Goal: Task Accomplishment & Management: Manage account settings

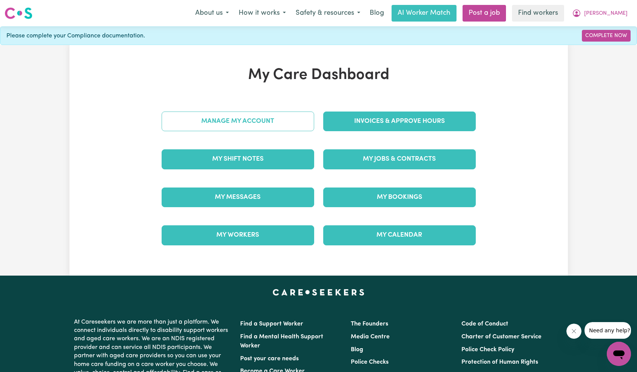
click at [263, 120] on link "Manage My Account" at bounding box center [238, 121] width 153 height 20
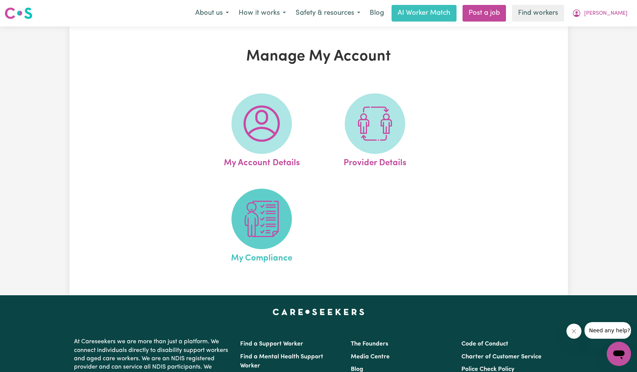
click at [266, 209] on img at bounding box center [262, 219] width 36 height 36
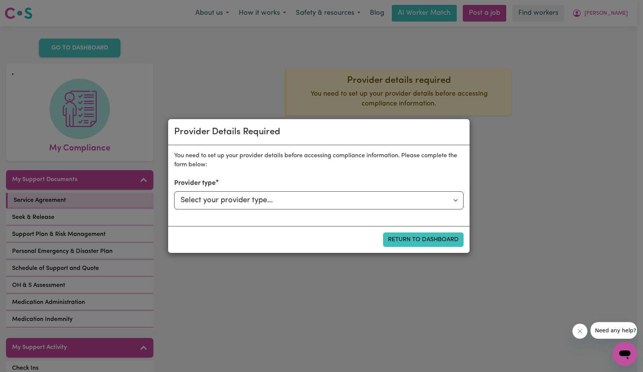
click at [577, 63] on div "Provider Details Required You need to set up your provider details before acces…" at bounding box center [321, 186] width 643 height 372
click at [417, 231] on div "Return to Dashboard" at bounding box center [318, 239] width 301 height 27
click at [414, 236] on button "Return to Dashboard" at bounding box center [423, 239] width 80 height 14
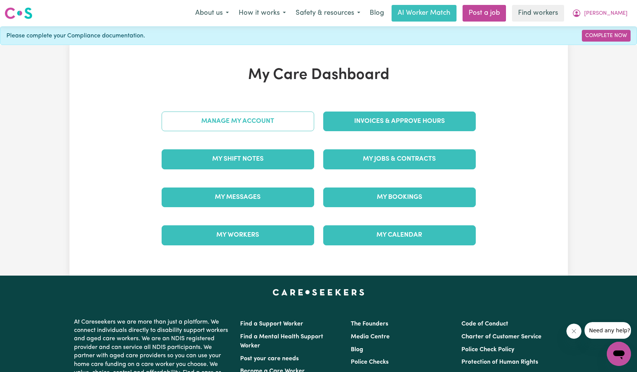
click at [248, 122] on link "Manage My Account" at bounding box center [238, 121] width 153 height 20
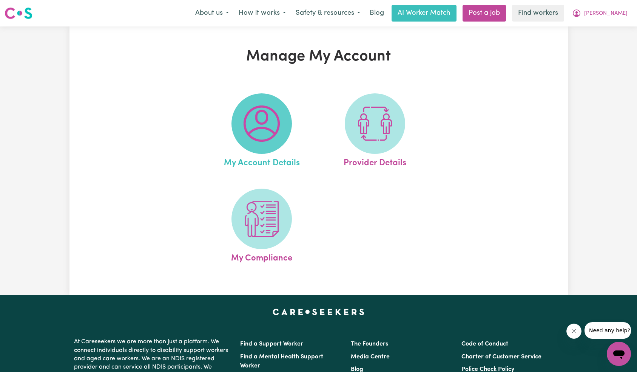
click at [257, 124] on img at bounding box center [262, 123] width 36 height 36
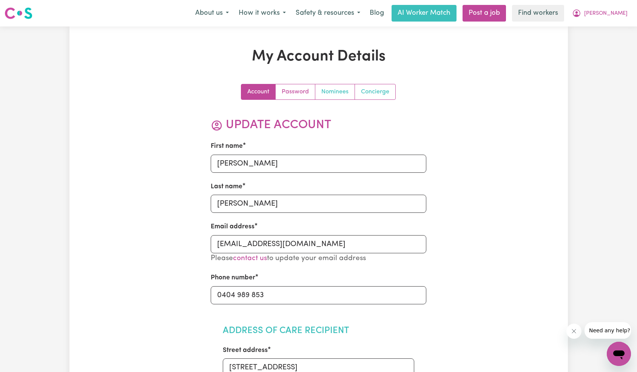
drag, startPoint x: 357, startPoint y: 90, endPoint x: 351, endPoint y: 90, distance: 6.1
click at [357, 90] on link "Concierge" at bounding box center [375, 91] width 40 height 15
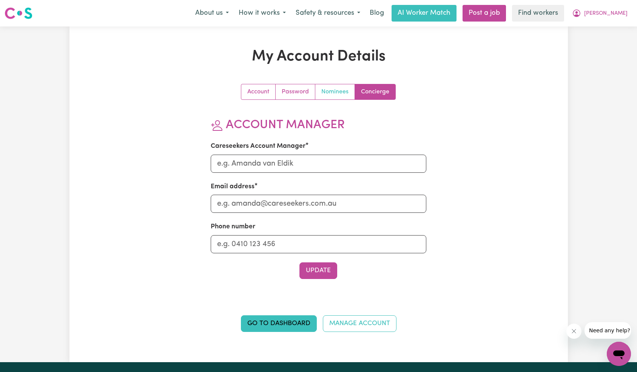
click at [338, 91] on link "Nominees" at bounding box center [335, 91] width 40 height 15
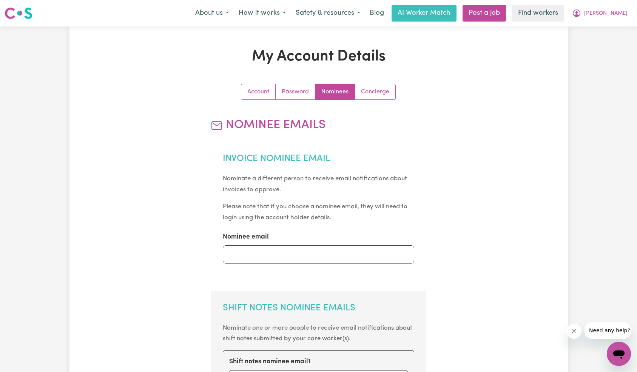
scroll to position [303, 0]
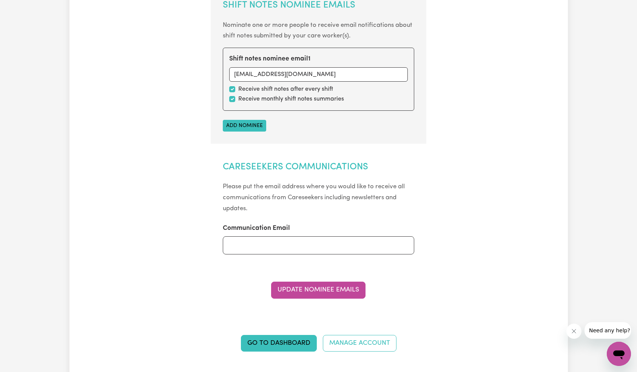
click at [289, 94] on div "Shift notes nominee email 1 [EMAIL_ADDRESS][DOMAIN_NAME] Receive shift notes af…" at bounding box center [319, 79] width 192 height 63
click at [287, 100] on label "Receive monthly shift notes summaries" at bounding box center [291, 98] width 106 height 9
click at [232, 98] on input "checkbox" at bounding box center [232, 99] width 6 height 6
checkbox input "false"
click at [319, 295] on button "Update Nominee Emails" at bounding box center [318, 289] width 94 height 17
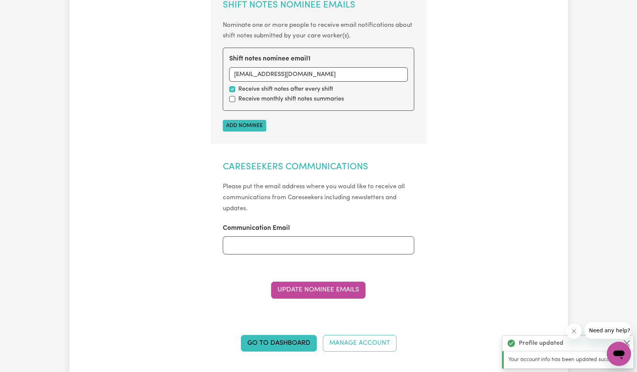
scroll to position [0, 0]
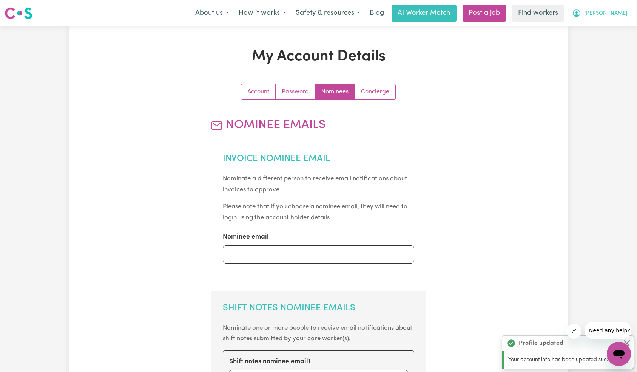
click at [613, 17] on span "[PERSON_NAME]" at bounding box center [605, 13] width 43 height 8
click at [605, 40] on link "Logout" at bounding box center [603, 43] width 60 height 14
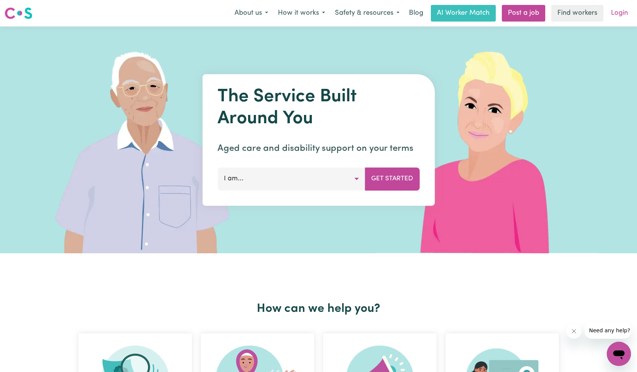
click at [617, 16] on link "Login" at bounding box center [620, 13] width 26 height 17
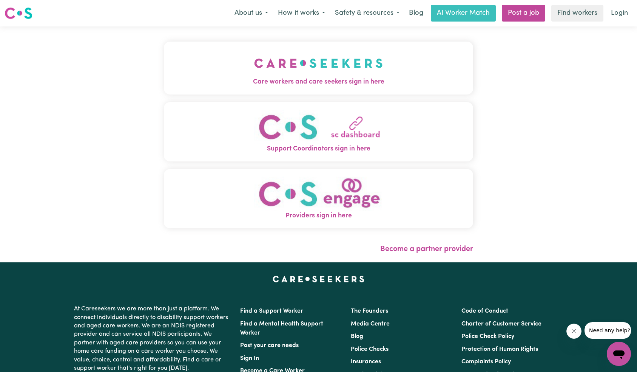
click at [254, 54] on img "Care workers and care seekers sign in here" at bounding box center [318, 63] width 129 height 28
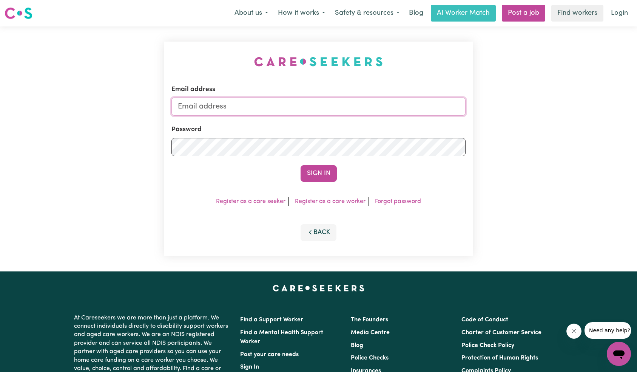
click at [342, 105] on input "Email address" at bounding box center [318, 106] width 295 height 18
paste input "[EMAIL_ADDRESS][DOMAIN_NAME]"
type input "[EMAIL_ADDRESS][DOMAIN_NAME]"
click at [321, 173] on button "Sign In" at bounding box center [319, 173] width 36 height 17
